Goal: Information Seeking & Learning: Learn about a topic

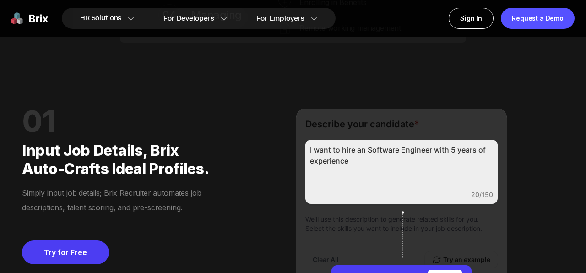
scroll to position [642, 0]
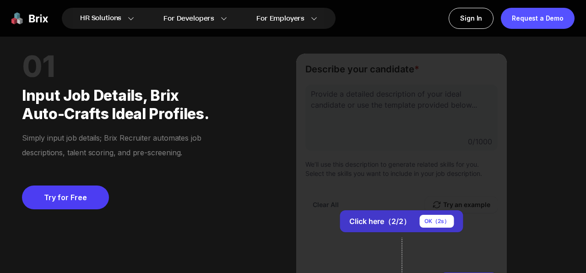
click at [451, 221] on div "OK（ 2 s）" at bounding box center [437, 221] width 34 height 13
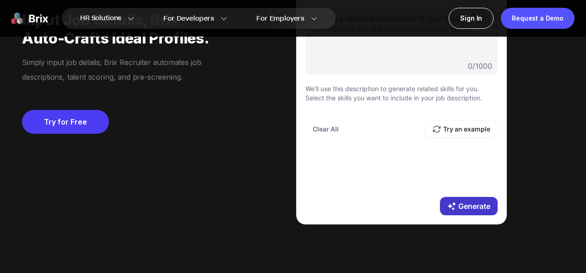
scroll to position [679, 0]
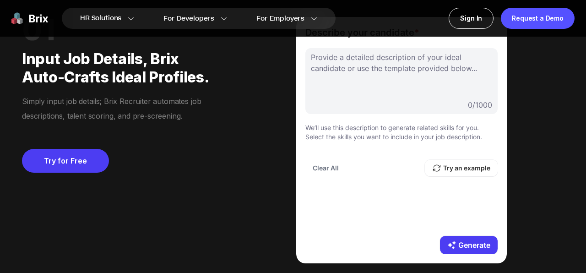
click at [406, 103] on div "0 / 1000" at bounding box center [401, 104] width 181 height 11
click at [376, 71] on div at bounding box center [401, 75] width 181 height 46
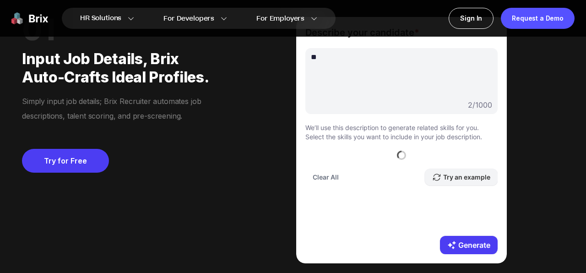
click at [467, 180] on button "Try an example" at bounding box center [461, 177] width 73 height 16
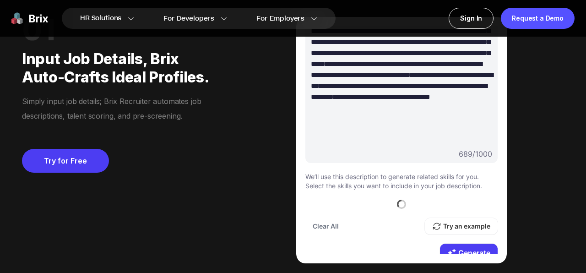
scroll to position [78, 0]
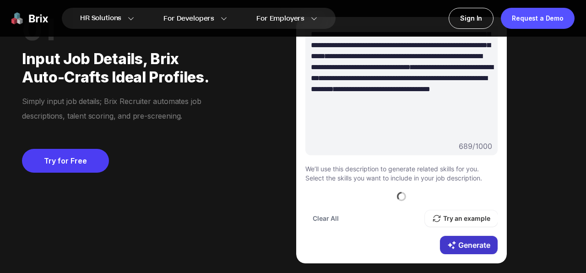
click at [471, 242] on button "Generate" at bounding box center [469, 245] width 58 height 18
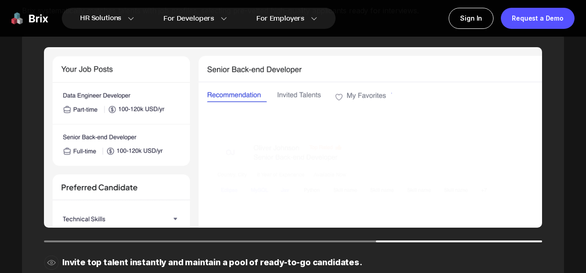
scroll to position [1152, 0]
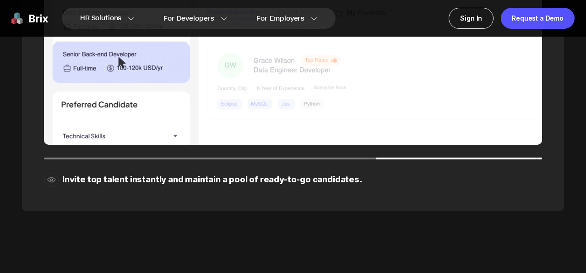
click at [286, 160] on div "Invite top talent instantly and maintain a pool of ready-to-go candidates." at bounding box center [293, 80] width 542 height 259
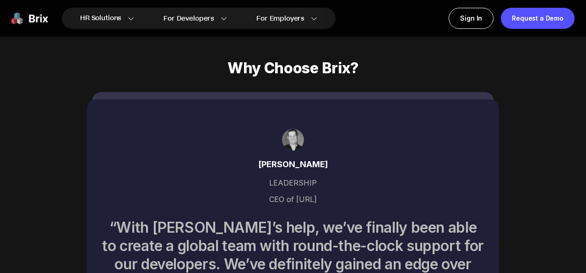
scroll to position [3030, 0]
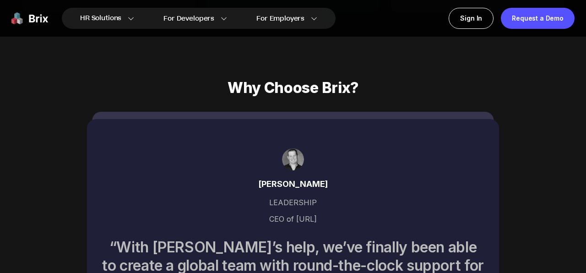
click at [333, 152] on div "[PERSON_NAME] LEADERSHIP CEO of [URL] “With [PERSON_NAME]’s help, we’ve finally…" at bounding box center [293, 231] width 412 height 224
click at [305, 191] on div "LEADERSHIP" at bounding box center [293, 203] width 383 height 24
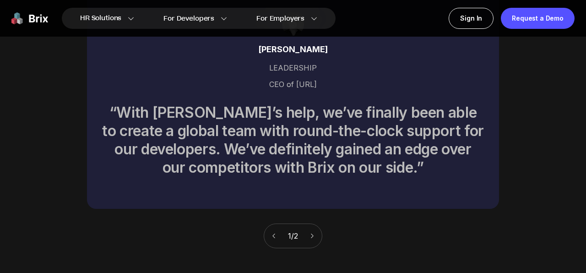
scroll to position [3188, 0]
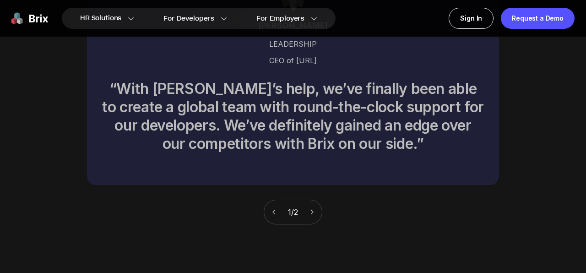
click at [311, 209] on icon at bounding box center [312, 212] width 6 height 6
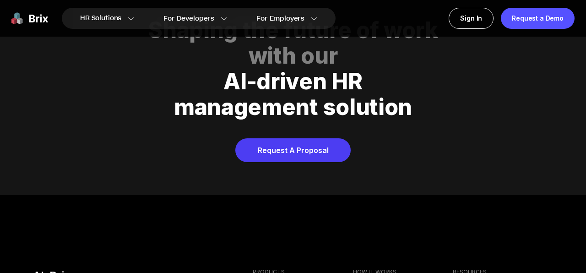
scroll to position [3477, 0]
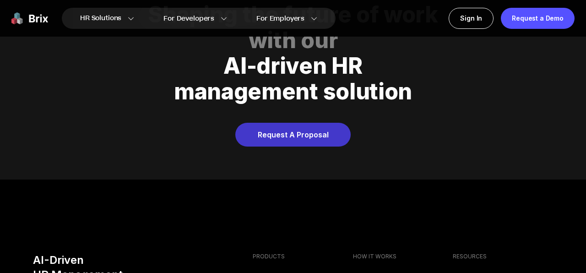
click at [303, 123] on link "Request A Proposal" at bounding box center [292, 135] width 115 height 24
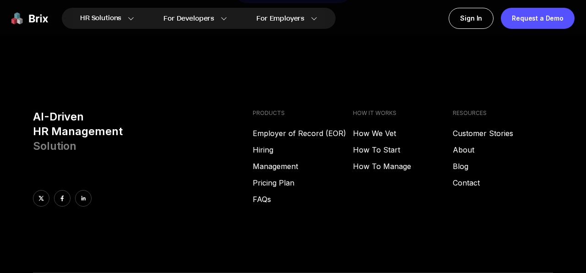
scroll to position [3623, 0]
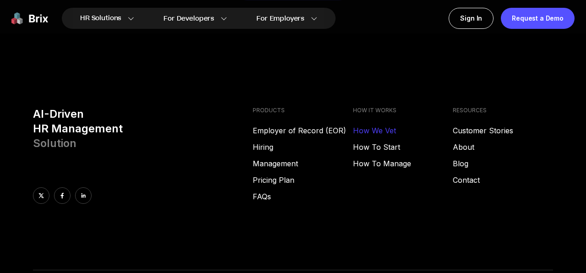
click at [361, 125] on link "How We Vet" at bounding box center [403, 130] width 100 height 11
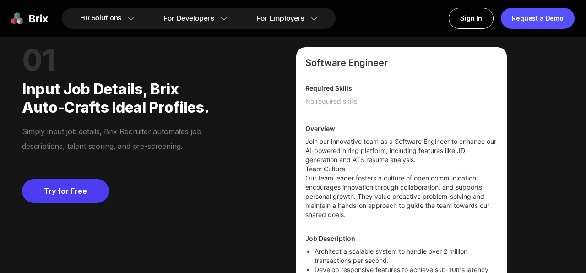
scroll to position [631, 0]
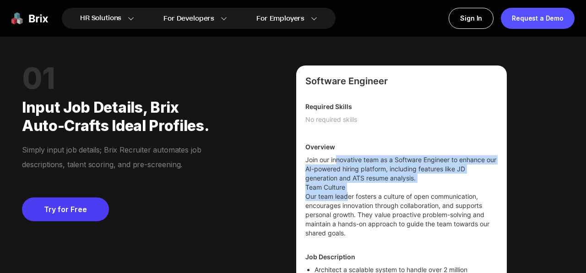
drag, startPoint x: 337, startPoint y: 155, endPoint x: 348, endPoint y: 194, distance: 40.7
click at [348, 195] on div "Join our innovative team as a Software Engineer to enhance our AI-powered hirin…" at bounding box center [401, 196] width 192 height 82
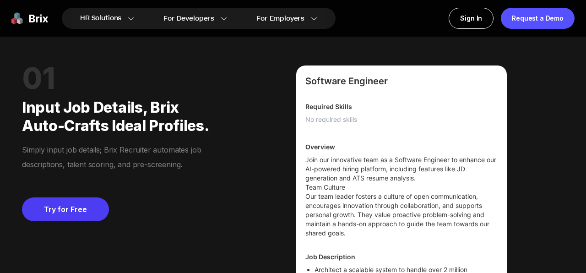
click at [352, 202] on p "Our team leader fosters a culture of open communication, encourages innovation …" at bounding box center [401, 215] width 192 height 46
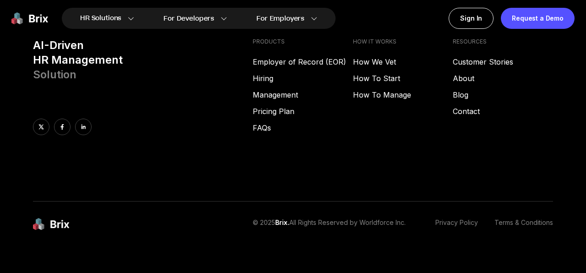
scroll to position [3636, 0]
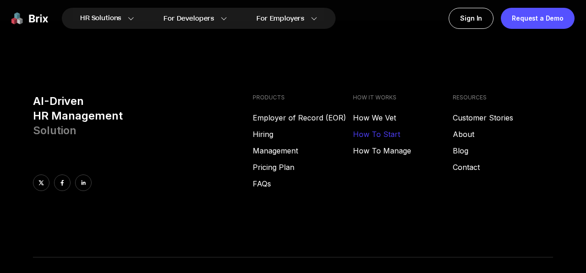
click at [363, 129] on link "How To Start" at bounding box center [403, 134] width 100 height 11
click at [487, 112] on link "Customer Stories" at bounding box center [503, 117] width 100 height 11
click at [464, 129] on link "About" at bounding box center [503, 134] width 100 height 11
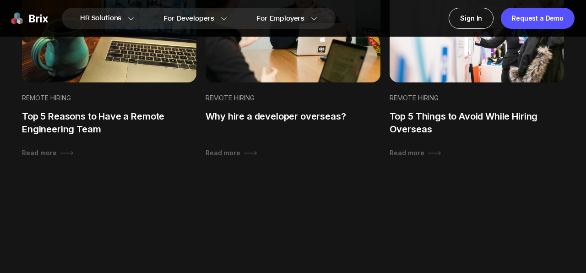
scroll to position [692, 0]
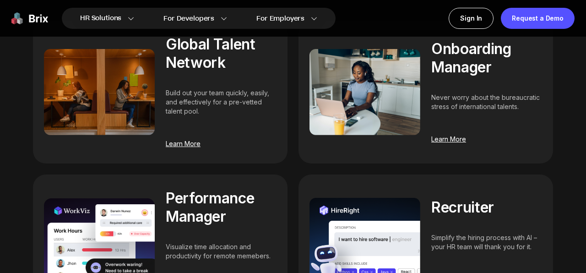
scroll to position [809, 0]
